Goal: Transaction & Acquisition: Purchase product/service

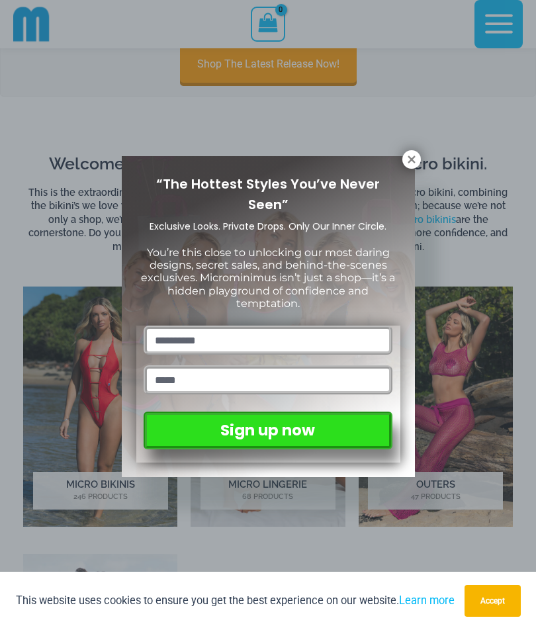
scroll to position [461, 0]
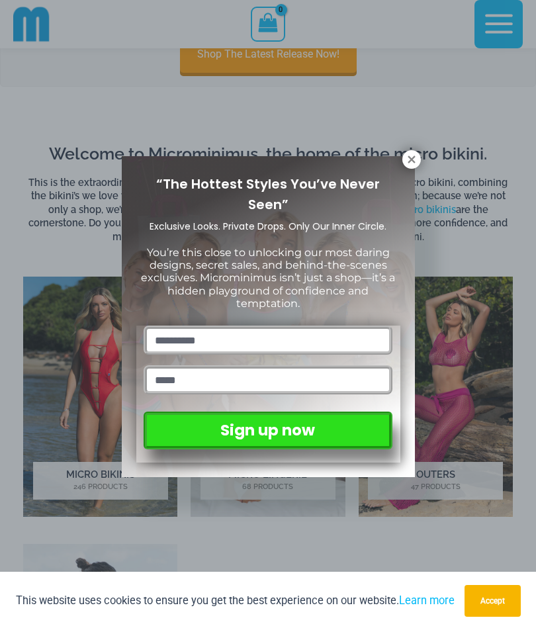
click at [406, 163] on icon at bounding box center [412, 160] width 12 height 12
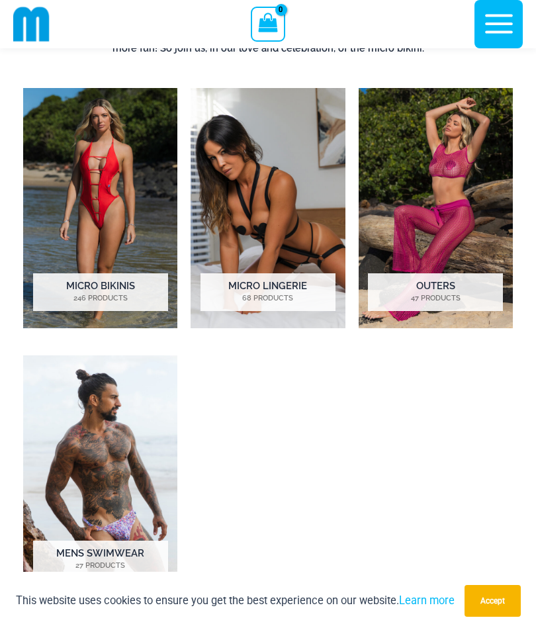
scroll to position [651, 0]
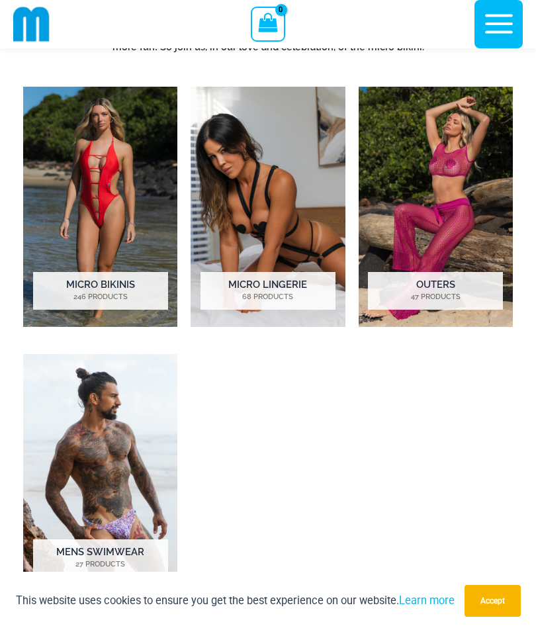
click at [116, 188] on img "Visit product category Micro Bikinis" at bounding box center [100, 207] width 154 height 240
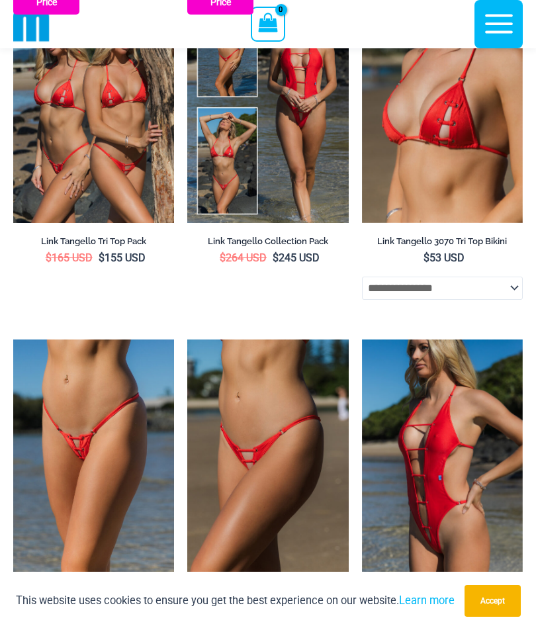
scroll to position [1567, 0]
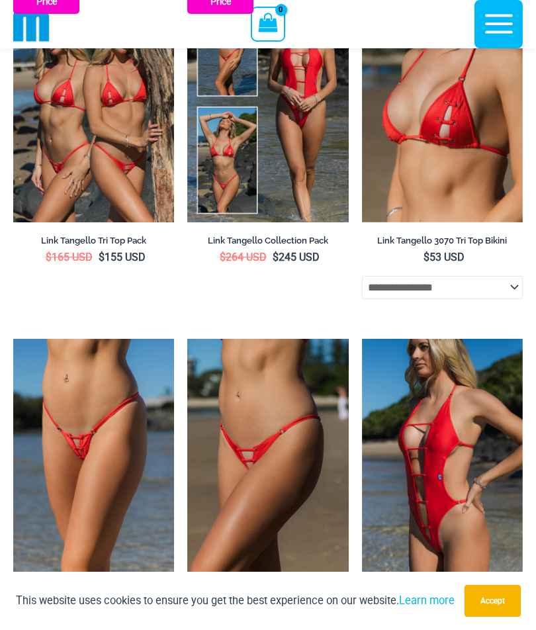
click at [187, 339] on img at bounding box center [187, 339] width 0 height 0
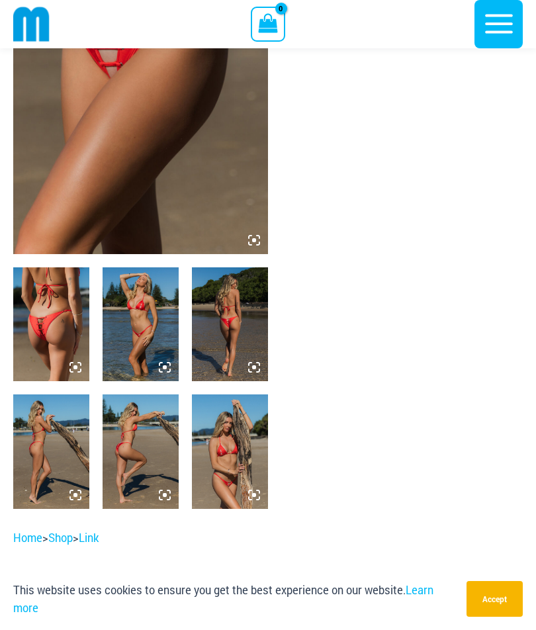
scroll to position [213, 0]
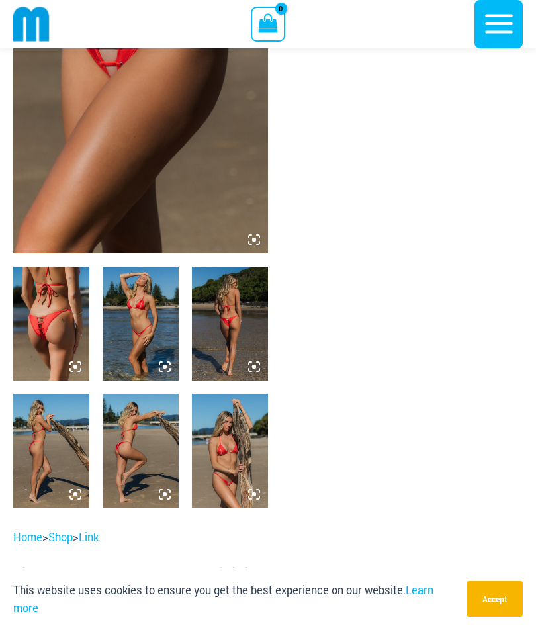
click at [67, 338] on img at bounding box center [51, 324] width 76 height 114
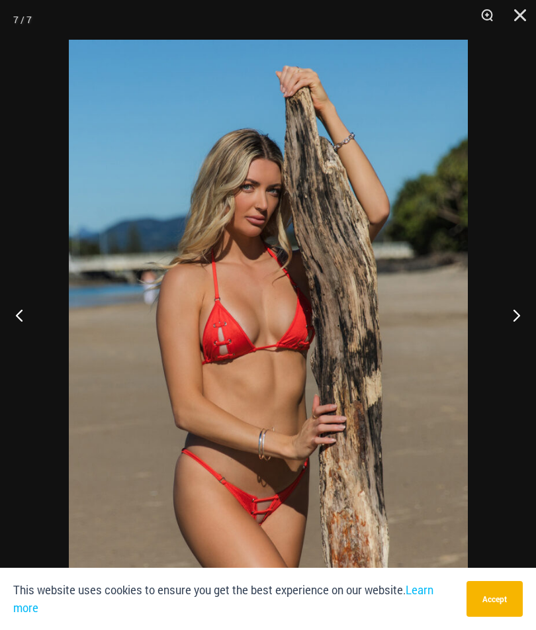
click at [408, 504] on img at bounding box center [268, 339] width 399 height 598
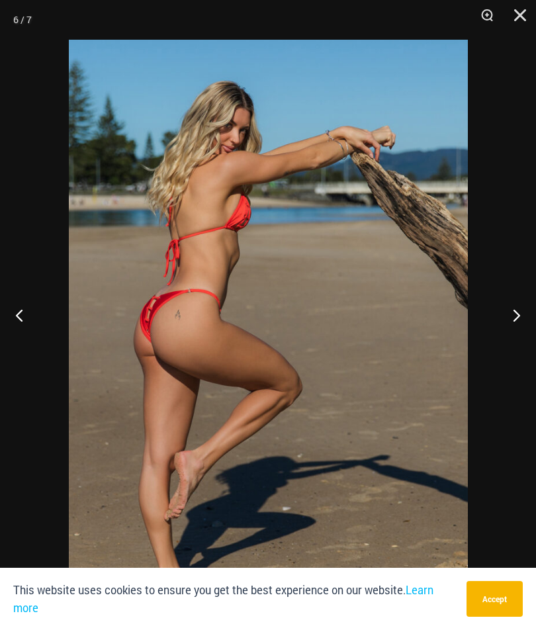
click at [510, 7] on button "Close" at bounding box center [515, 20] width 33 height 40
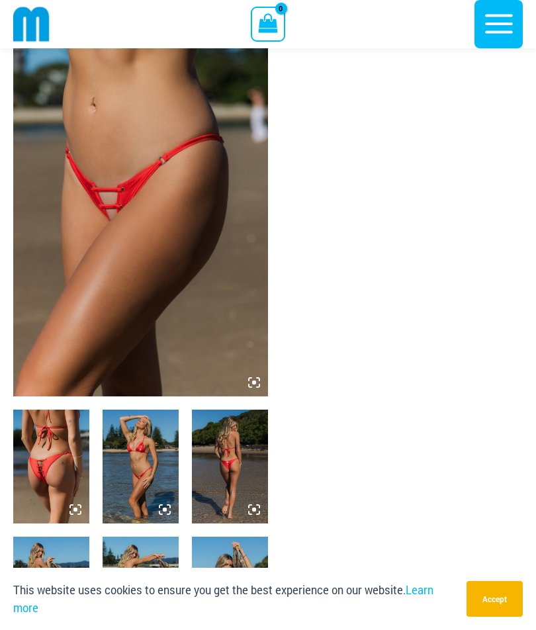
scroll to position [0, 0]
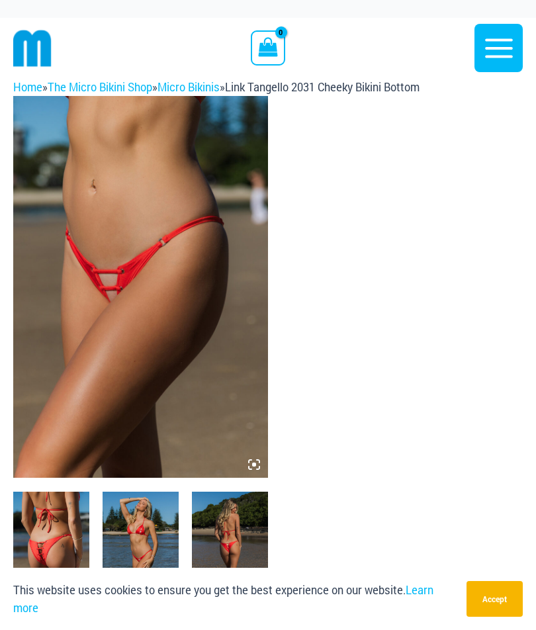
click at [212, 89] on link "Micro Bikinis" at bounding box center [189, 87] width 62 height 14
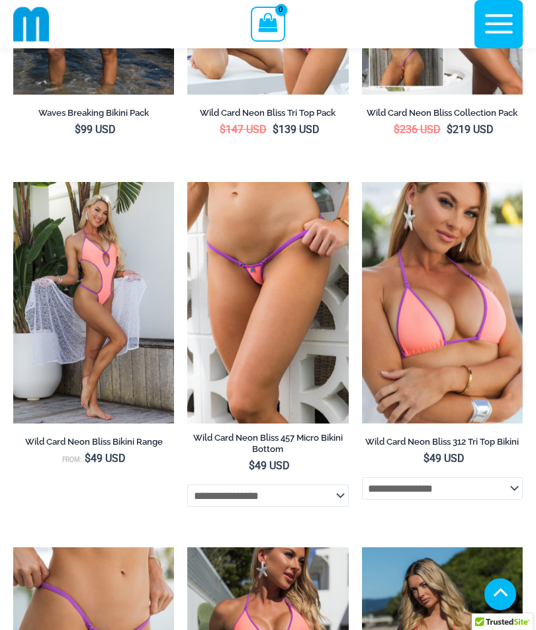
scroll to position [649, 0]
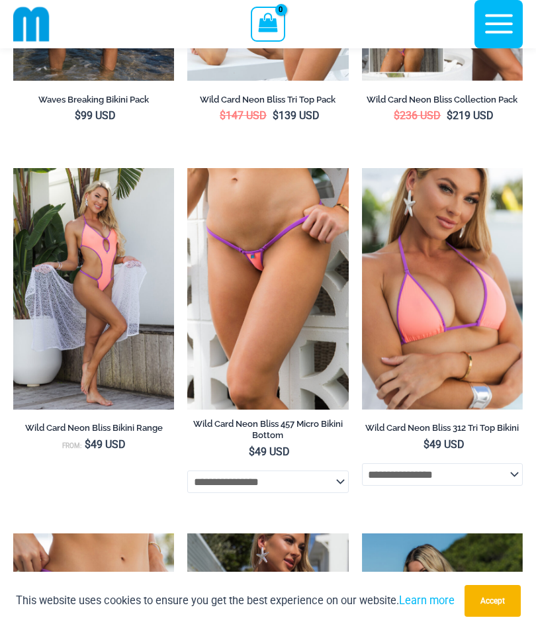
click at [187, 168] on img at bounding box center [187, 168] width 0 height 0
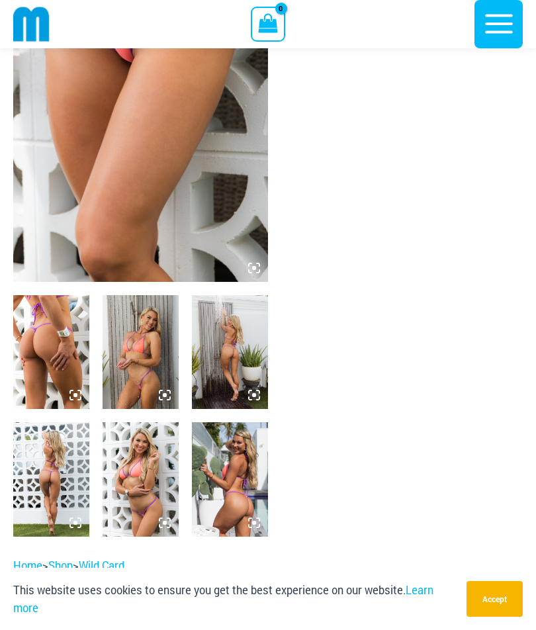
scroll to position [188, 0]
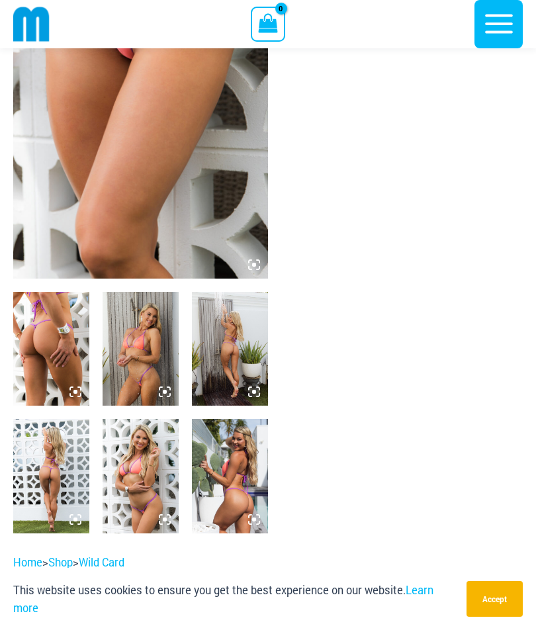
click at [147, 351] on img at bounding box center [141, 349] width 76 height 114
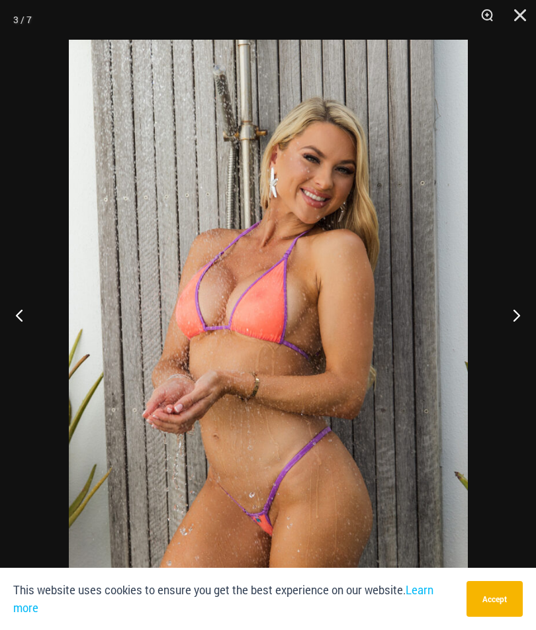
click at [463, 476] on div at bounding box center [268, 315] width 536 height 630
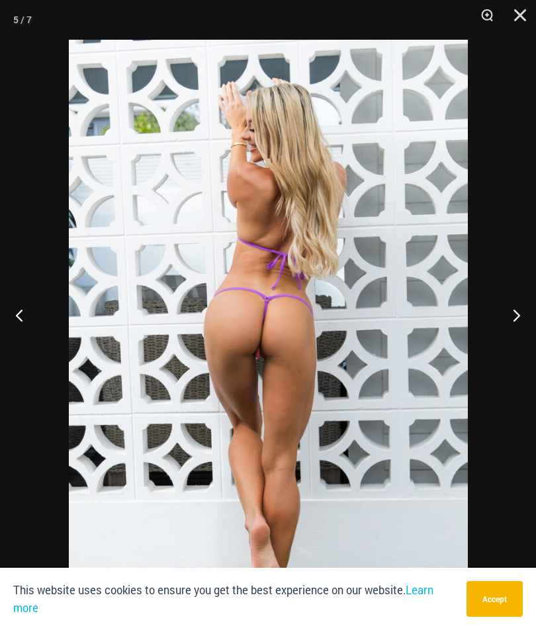
click at [526, 8] on button "Close" at bounding box center [515, 20] width 33 height 40
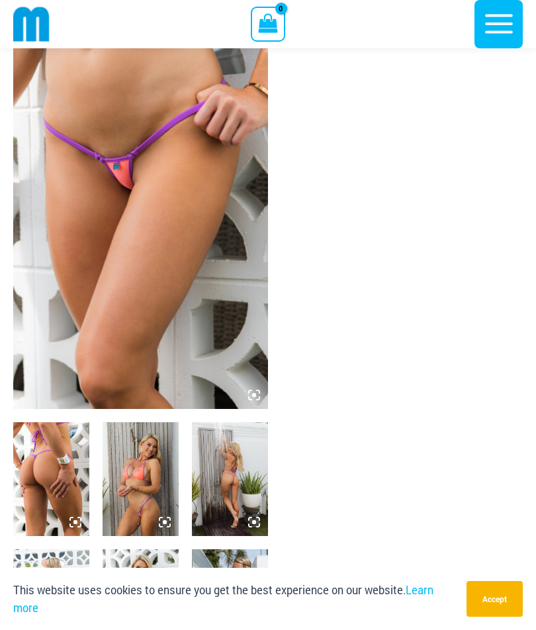
scroll to position [0, 0]
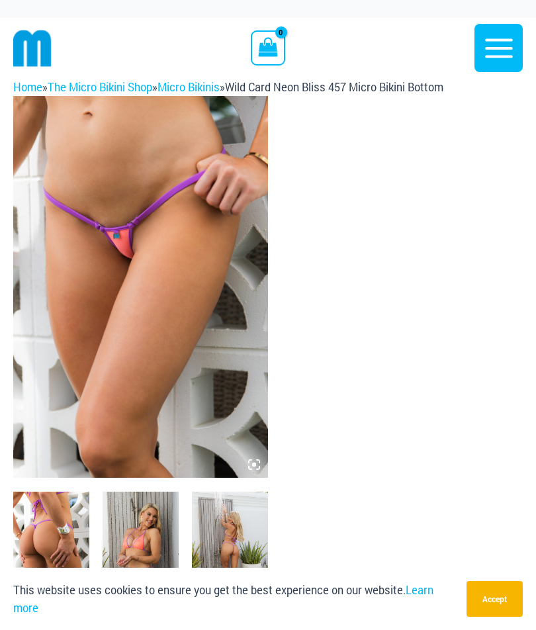
click at [215, 94] on link "Micro Bikinis" at bounding box center [189, 87] width 62 height 14
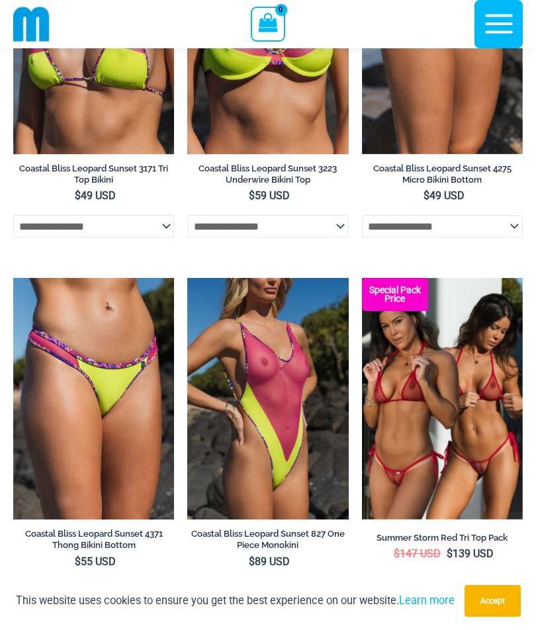
scroll to position [2701, 0]
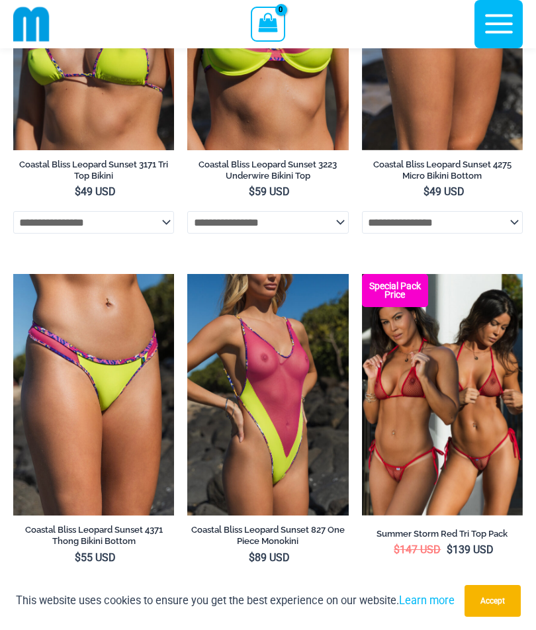
click at [362, 274] on img at bounding box center [362, 274] width 0 height 0
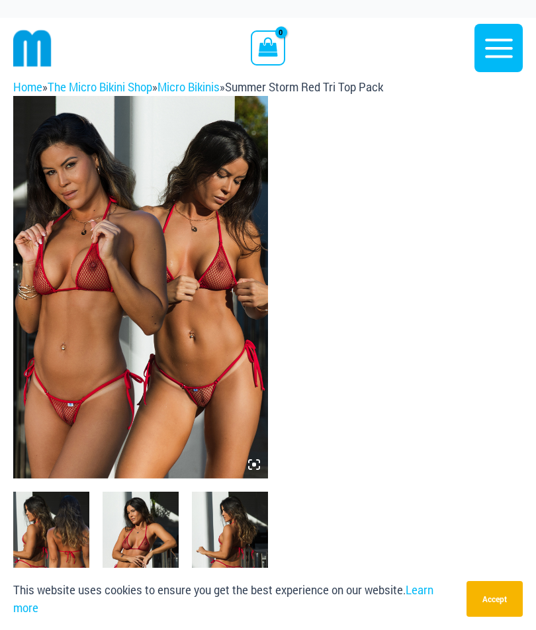
click at [205, 394] on img at bounding box center [140, 287] width 255 height 383
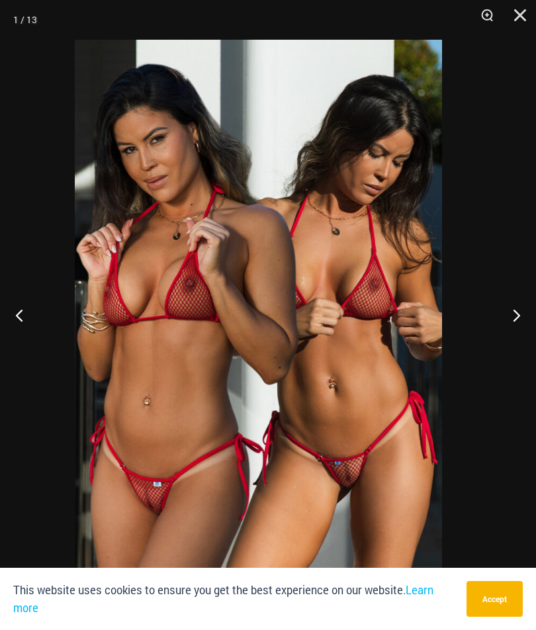
click at [433, 418] on img at bounding box center [258, 315] width 367 height 551
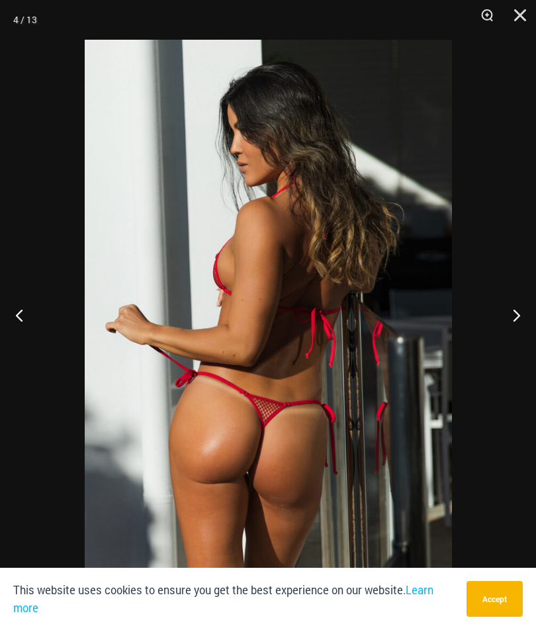
click at [518, 18] on button "Close" at bounding box center [515, 20] width 33 height 40
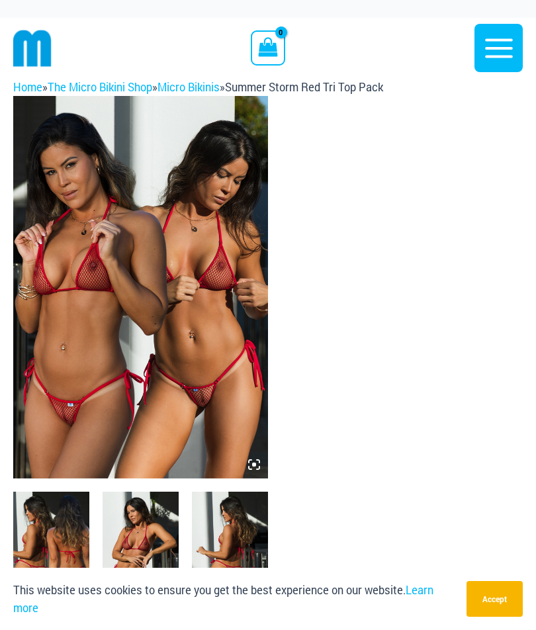
click at [217, 94] on link "Micro Bikinis" at bounding box center [189, 87] width 62 height 14
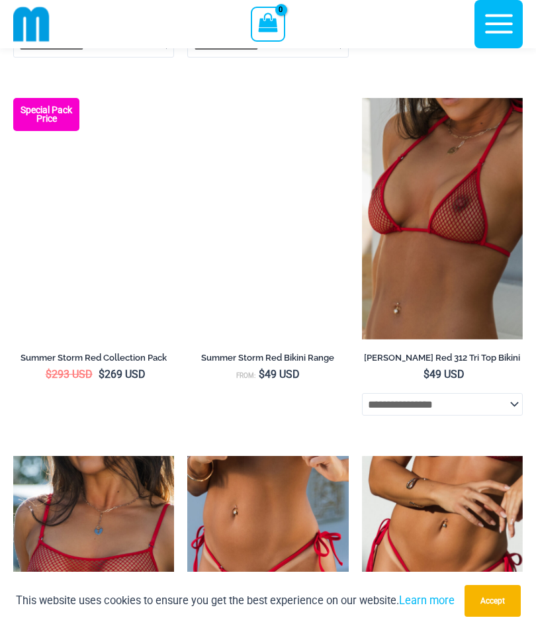
scroll to position [3243, 0]
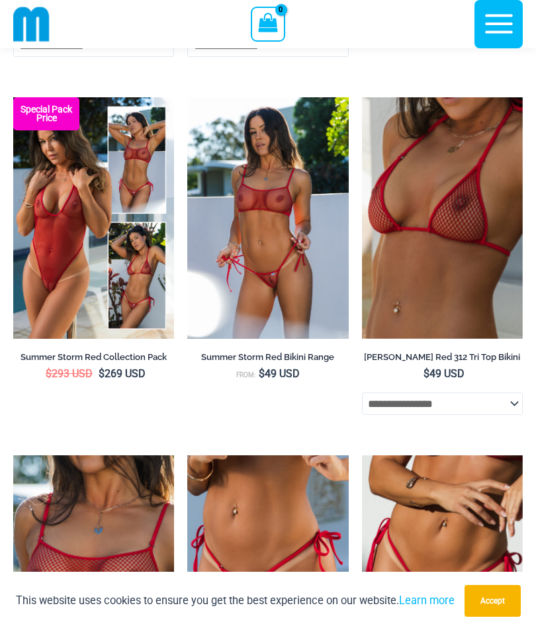
click at [13, 97] on img at bounding box center [13, 97] width 0 height 0
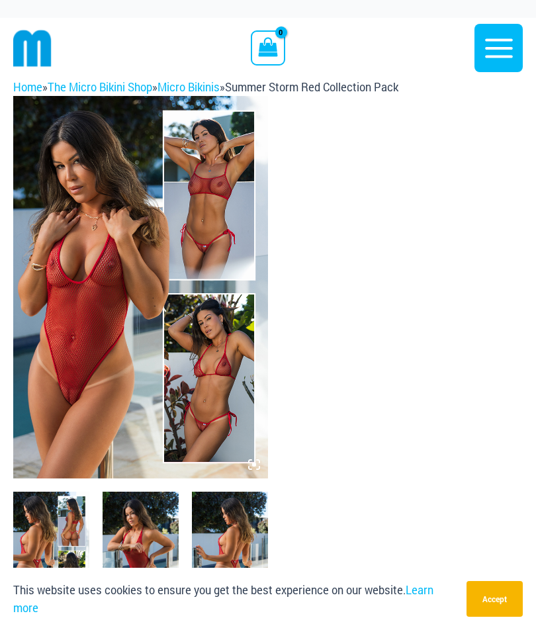
click at [123, 402] on img at bounding box center [140, 287] width 255 height 383
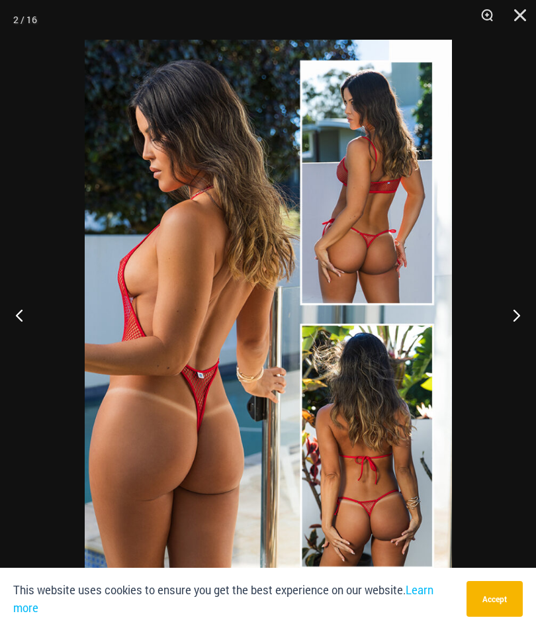
click at [510, 324] on button "Next" at bounding box center [511, 315] width 50 height 66
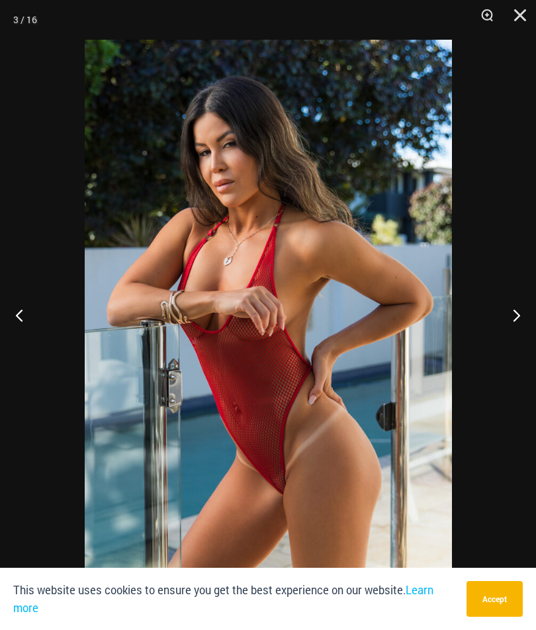
click at [505, 324] on button "Next" at bounding box center [511, 315] width 50 height 66
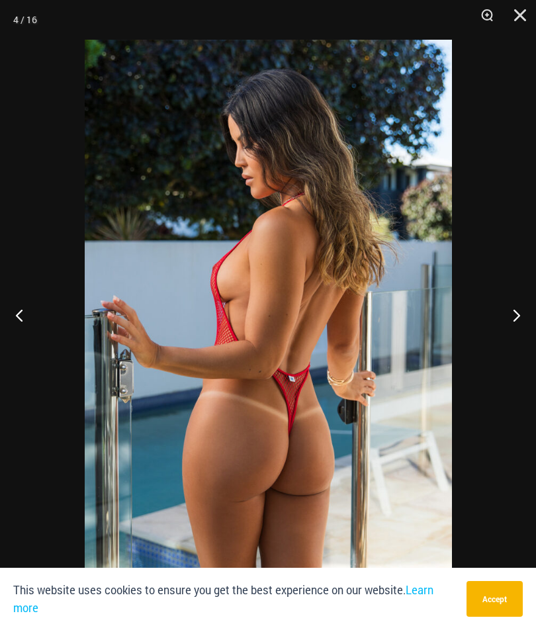
click at [497, 327] on button "Next" at bounding box center [511, 315] width 50 height 66
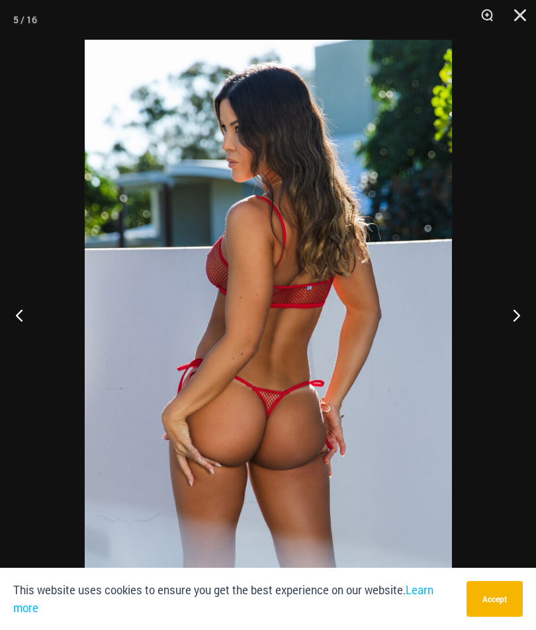
click at [497, 336] on button "Next" at bounding box center [511, 315] width 50 height 66
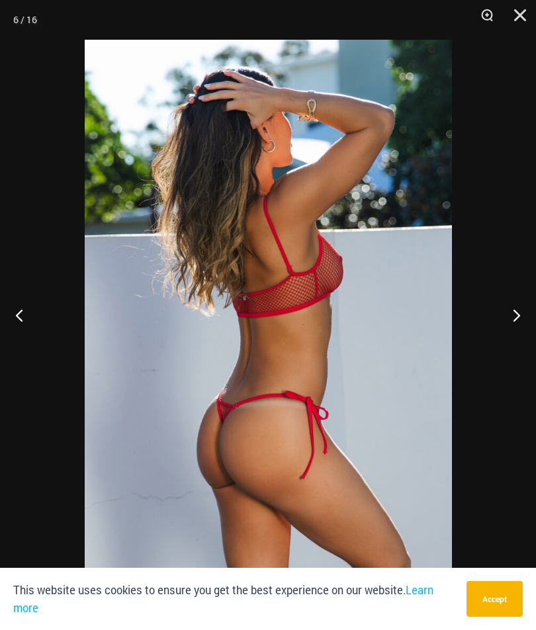
click at [506, 338] on button "Next" at bounding box center [511, 315] width 50 height 66
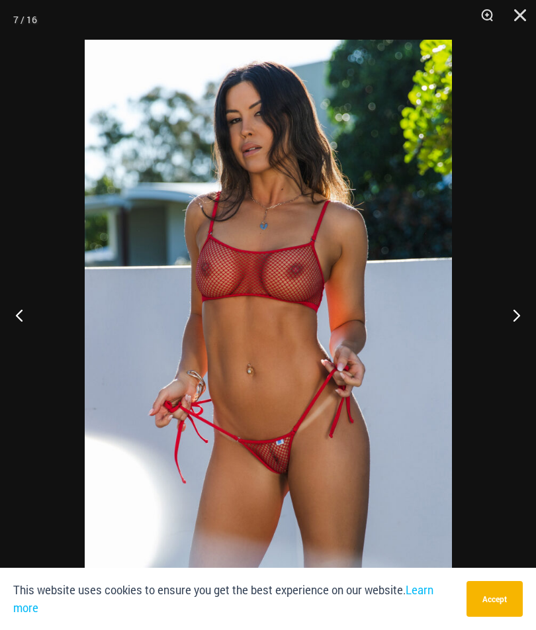
click at [498, 342] on button "Next" at bounding box center [511, 315] width 50 height 66
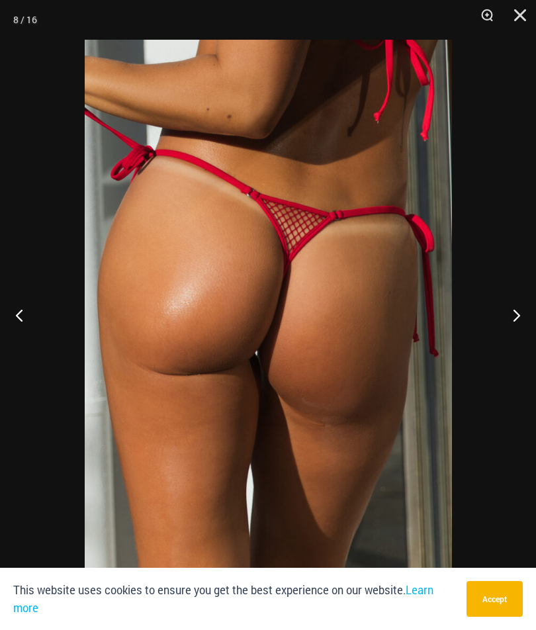
click at [495, 338] on button "Next" at bounding box center [511, 315] width 50 height 66
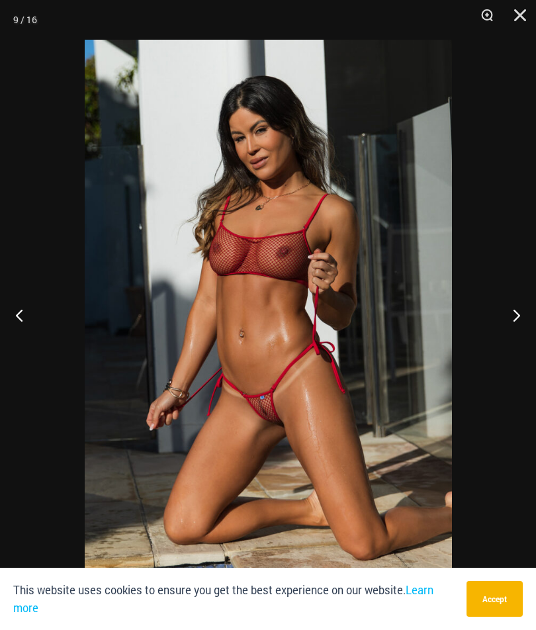
click at [498, 339] on button "Next" at bounding box center [511, 315] width 50 height 66
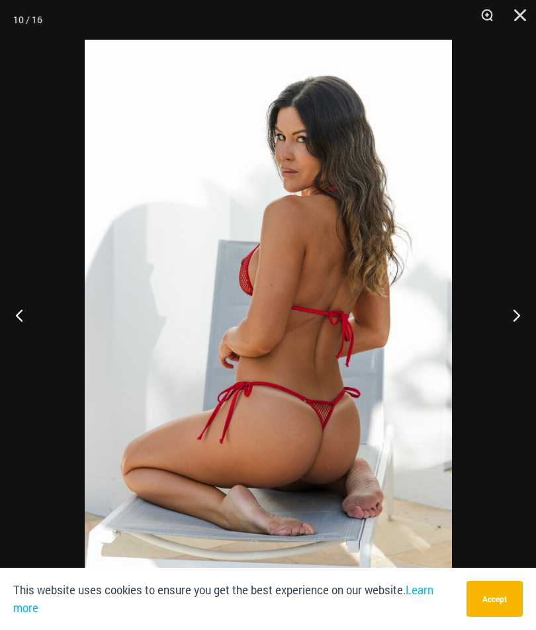
click at [499, 336] on button "Next" at bounding box center [511, 315] width 50 height 66
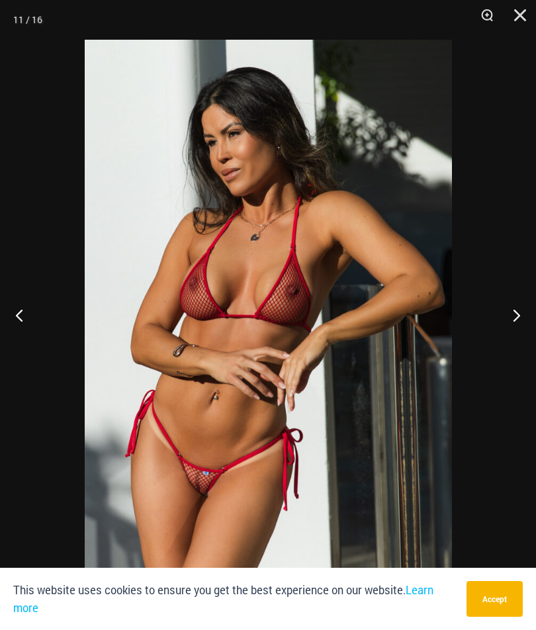
click at [483, 340] on div at bounding box center [268, 315] width 536 height 630
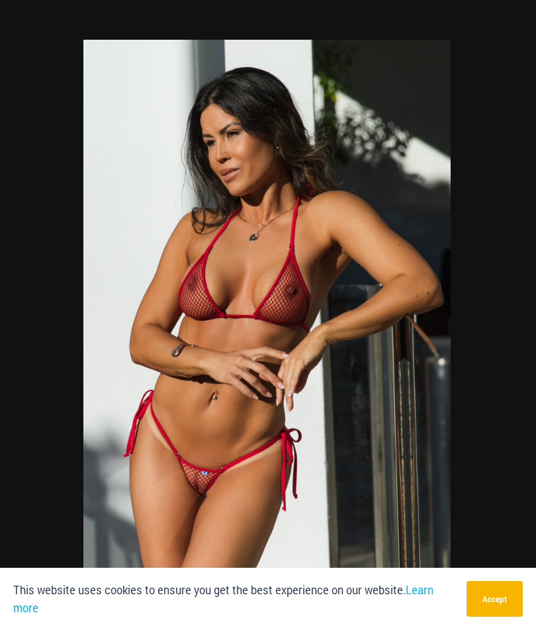
click at [478, 348] on div at bounding box center [267, 315] width 536 height 630
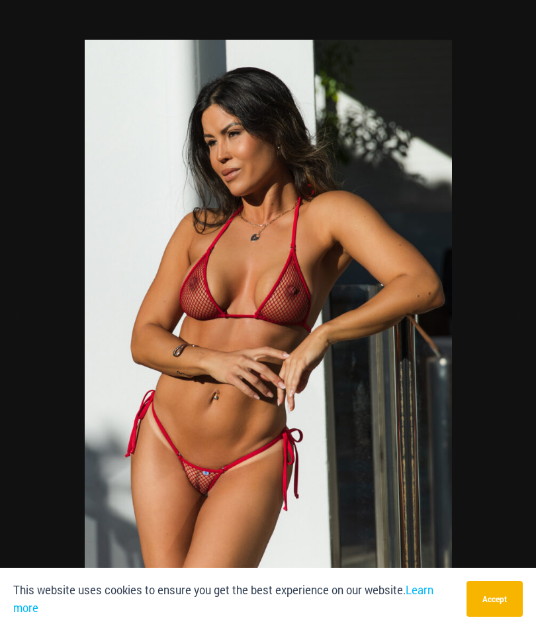
click at [512, 327] on div at bounding box center [268, 315] width 536 height 630
click at [504, 324] on button "Next" at bounding box center [511, 315] width 50 height 66
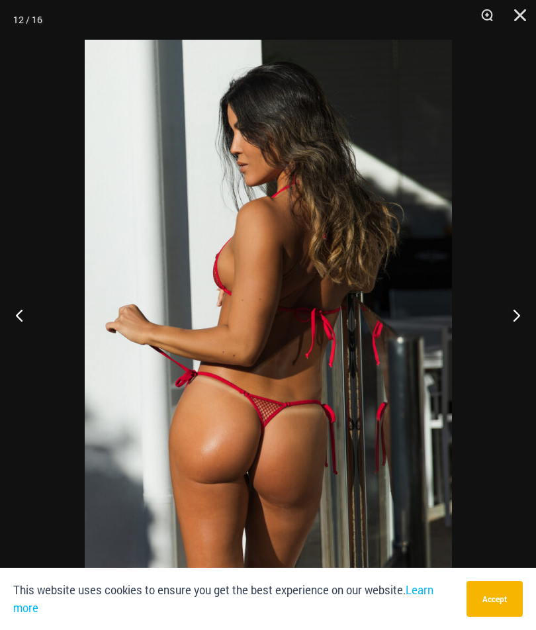
click at [502, 318] on button "Next" at bounding box center [511, 315] width 50 height 66
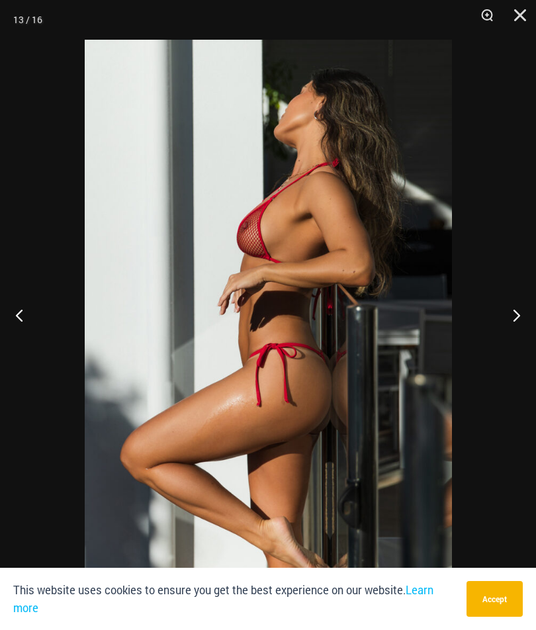
click at [502, 319] on button "Next" at bounding box center [511, 315] width 50 height 66
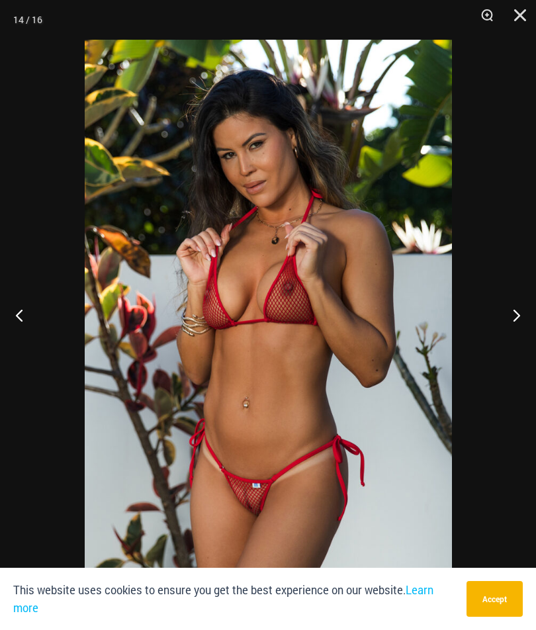
click at [492, 320] on button "Next" at bounding box center [511, 315] width 50 height 66
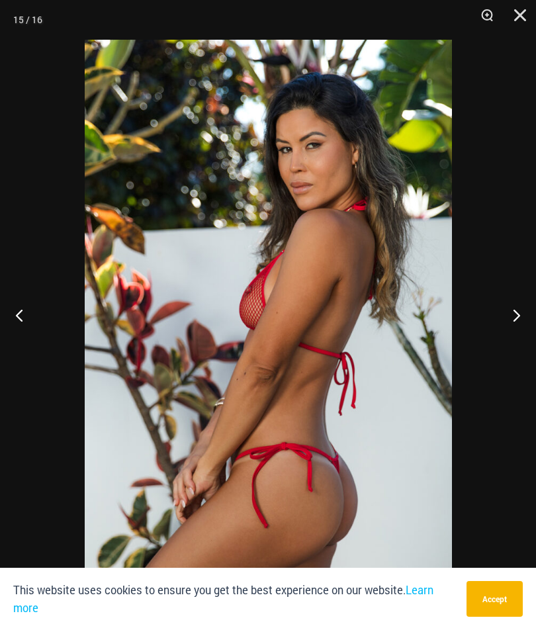
click at [479, 322] on div at bounding box center [268, 315] width 536 height 630
click at [496, 320] on button "Next" at bounding box center [511, 315] width 50 height 66
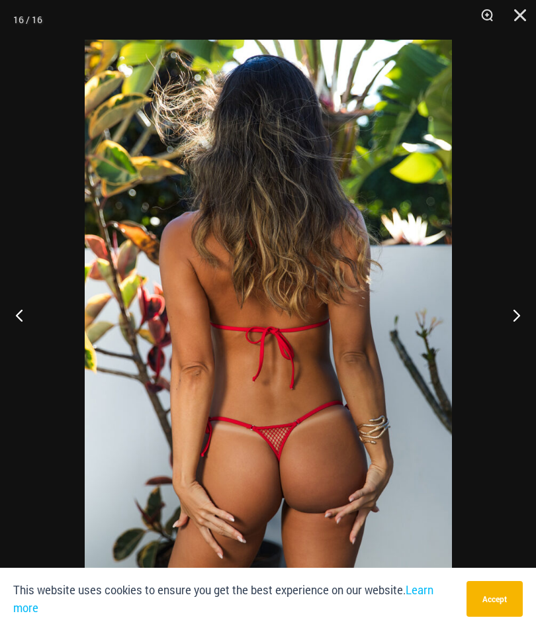
click at [495, 320] on button "Next" at bounding box center [511, 315] width 50 height 66
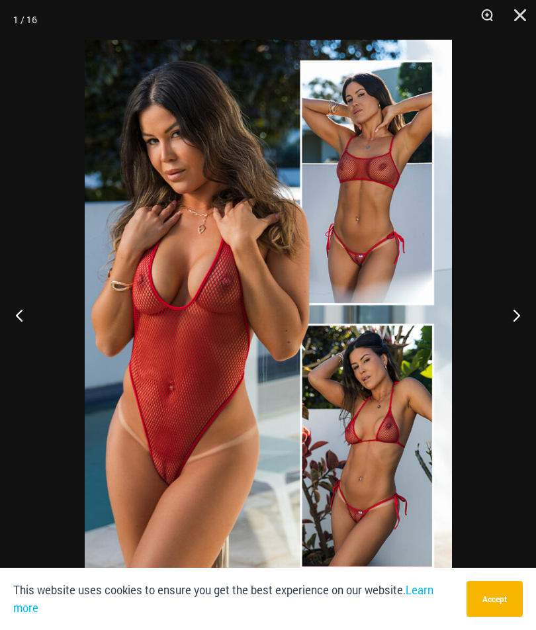
click at [506, 321] on button "Next" at bounding box center [511, 315] width 50 height 66
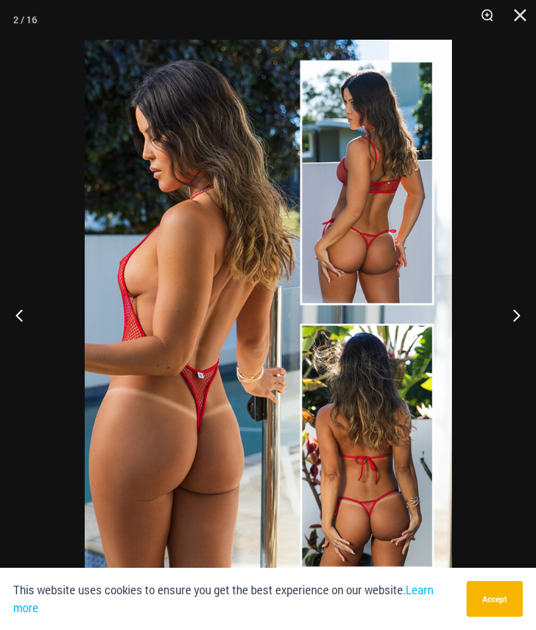
click at [26, 317] on button "Previous" at bounding box center [25, 315] width 50 height 66
